Goal: Register for event/course

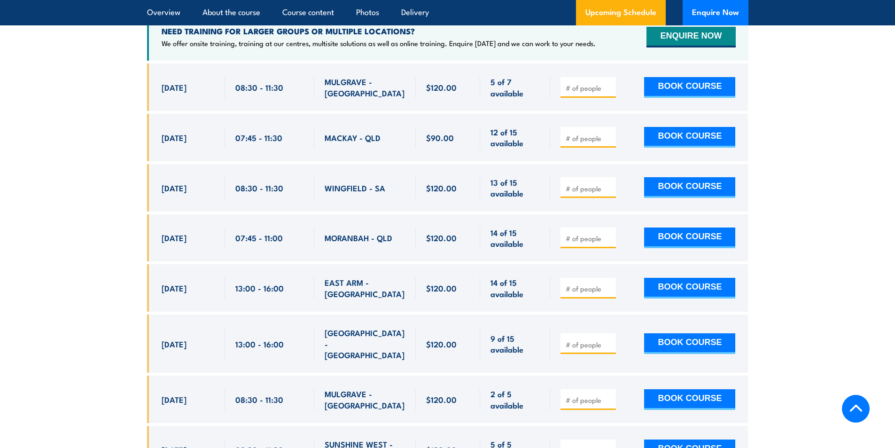
scroll to position [1786, 0]
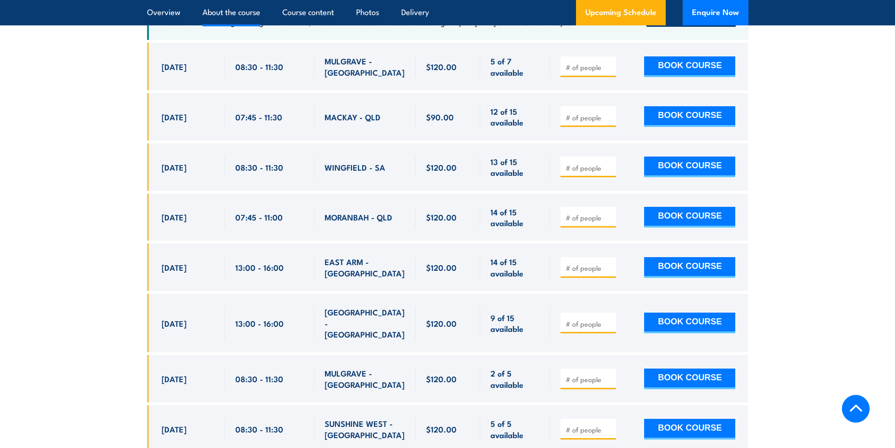
click at [233, 17] on link "About the course" at bounding box center [232, 12] width 58 height 25
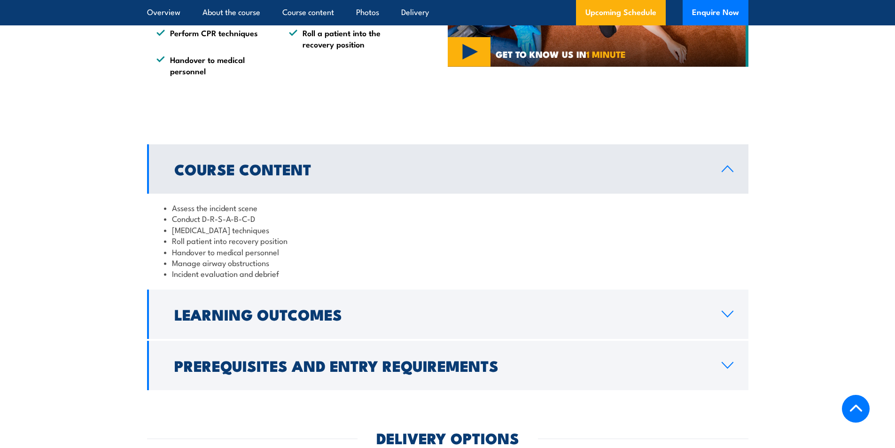
scroll to position [899, 0]
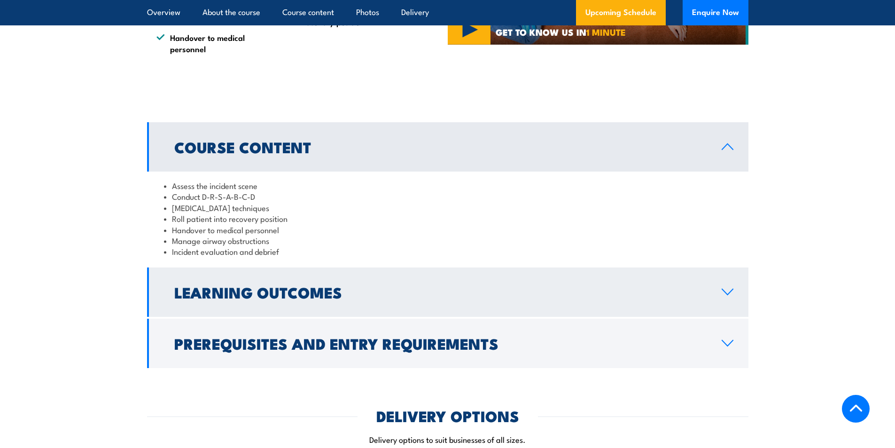
click at [306, 298] on h2 "Learning Outcomes" at bounding box center [440, 291] width 532 height 13
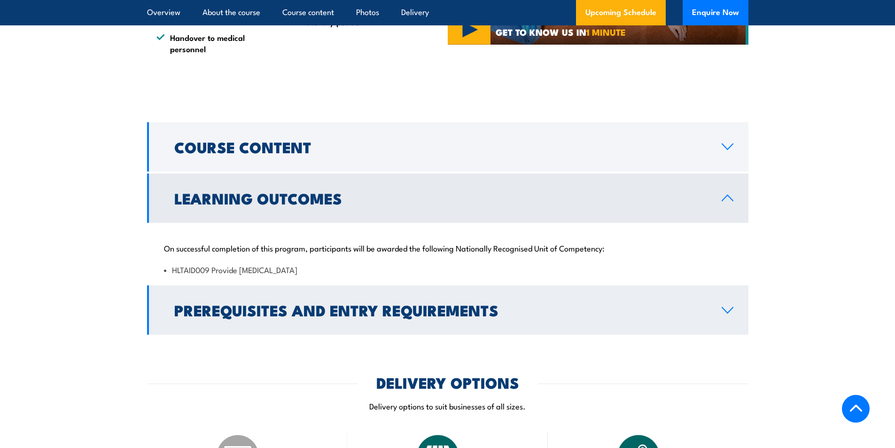
click at [310, 316] on h2 "Prerequisites and Entry Requirements" at bounding box center [440, 309] width 532 height 13
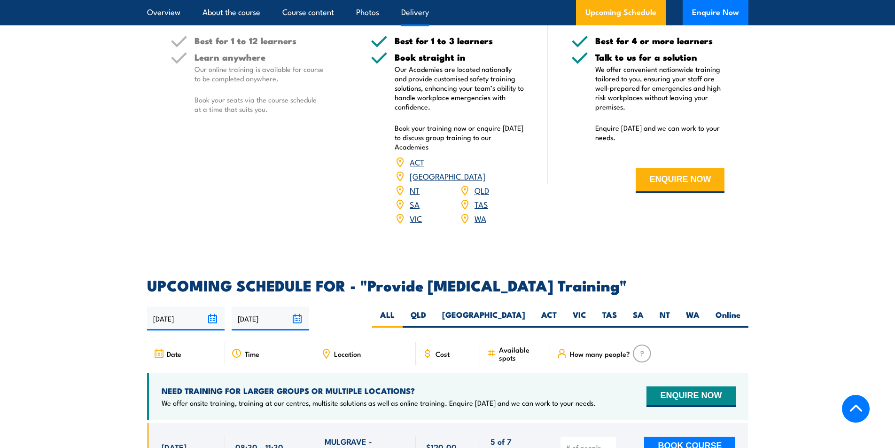
scroll to position [1463, 0]
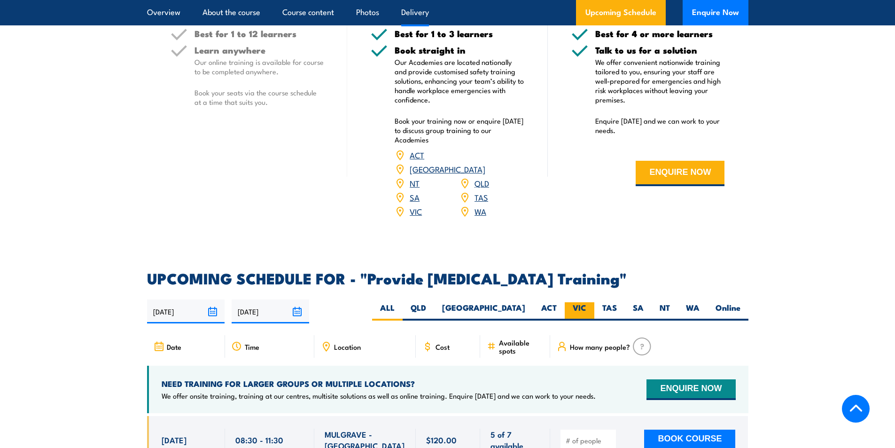
click at [579, 313] on label "VIC" at bounding box center [580, 311] width 30 height 18
click at [586, 308] on input "VIC" at bounding box center [589, 305] width 6 height 6
radio input "true"
drag, startPoint x: 599, startPoint y: 227, endPoint x: 592, endPoint y: 222, distance: 9.4
click at [599, 222] on div "Your Location Best for 4 or more learners Talk to us for a solution We offer co…" at bounding box center [648, 91] width 201 height 279
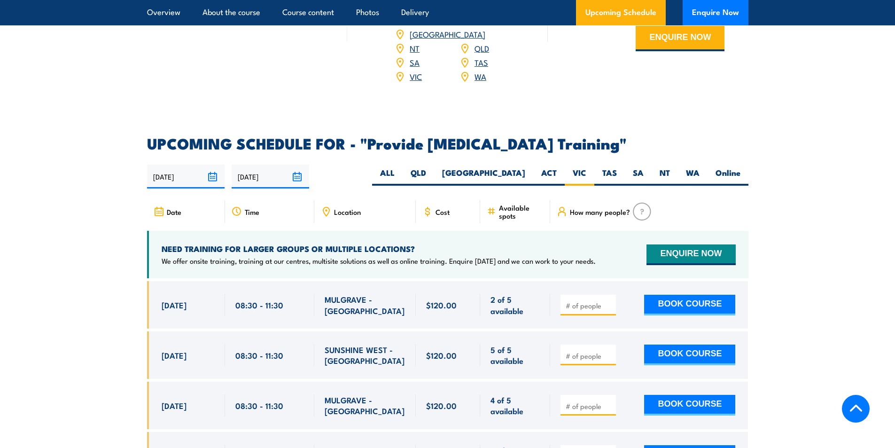
scroll to position [1597, 0]
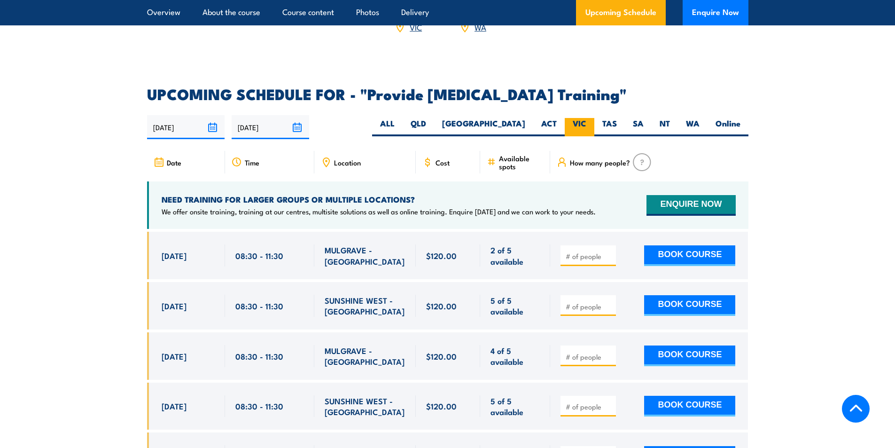
click at [575, 130] on label "VIC" at bounding box center [580, 127] width 30 height 18
click at [586, 124] on input "VIC" at bounding box center [589, 121] width 6 height 6
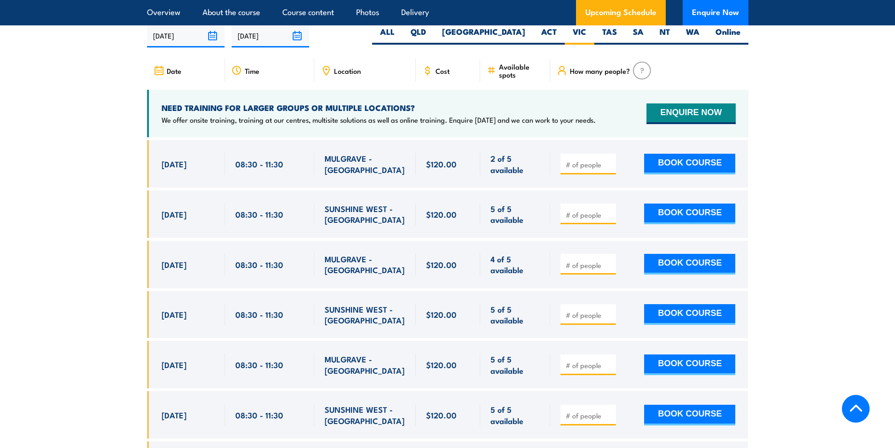
scroll to position [1691, 0]
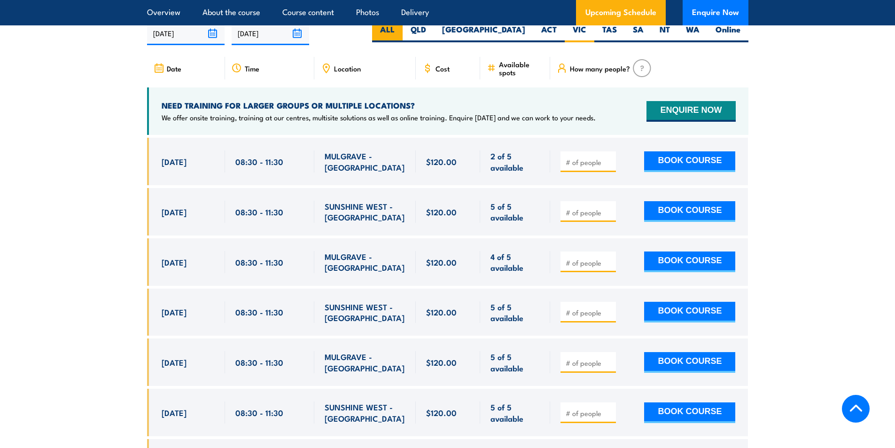
click at [403, 37] on label "ALL" at bounding box center [387, 33] width 31 height 18
click at [401, 30] on input "ALL" at bounding box center [398, 27] width 6 height 6
radio input "true"
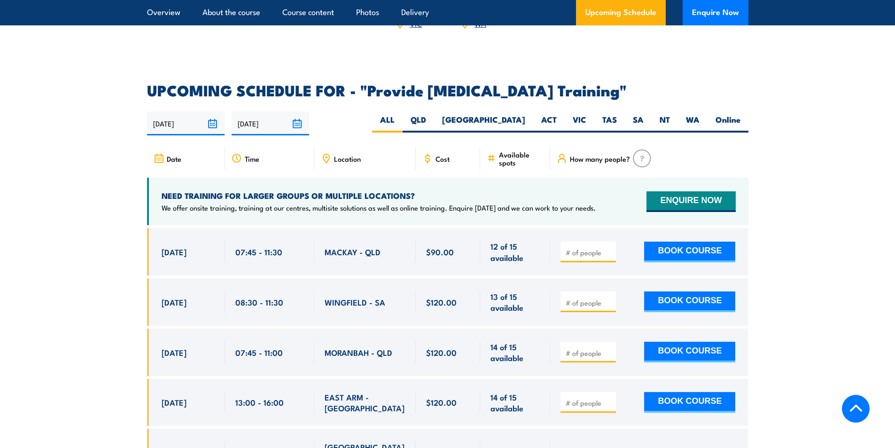
scroll to position [1597, 0]
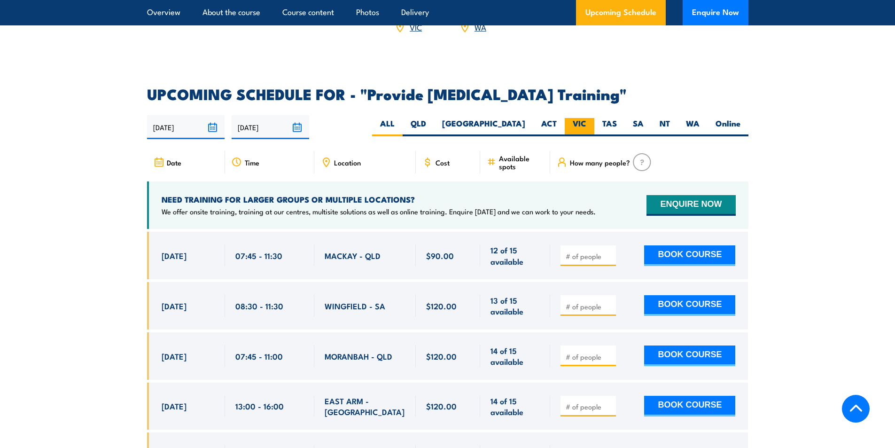
click at [583, 127] on label "VIC" at bounding box center [580, 127] width 30 height 18
click at [586, 124] on input "VIC" at bounding box center [589, 121] width 6 height 6
radio input "true"
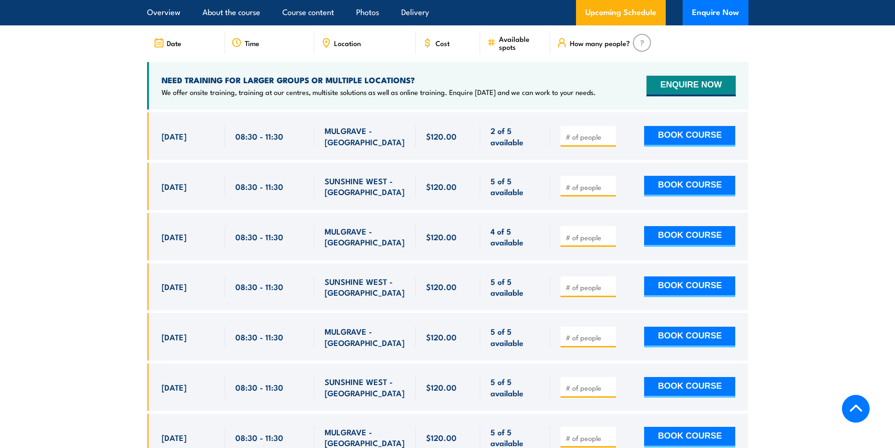
scroll to position [1738, 0]
